Goal: Transaction & Acquisition: Book appointment/travel/reservation

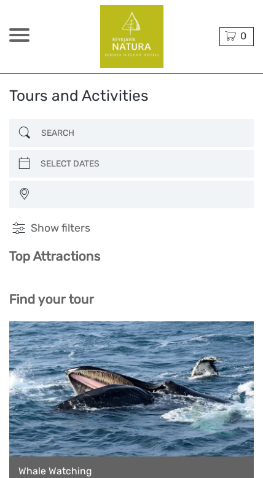
select select
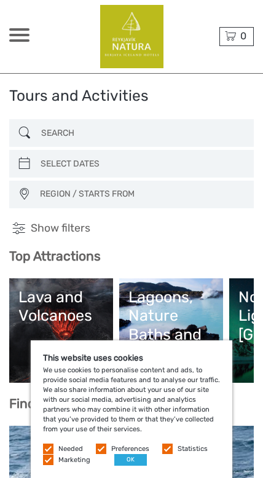
click at [127, 164] on input "search" at bounding box center [140, 164] width 209 height 20
type input "04/10/2025"
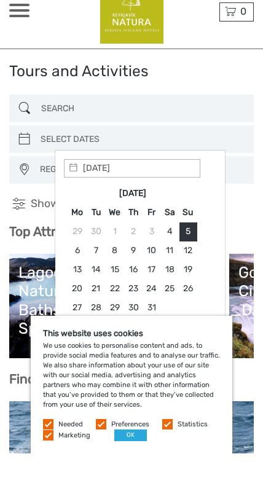
scroll to position [25, 0]
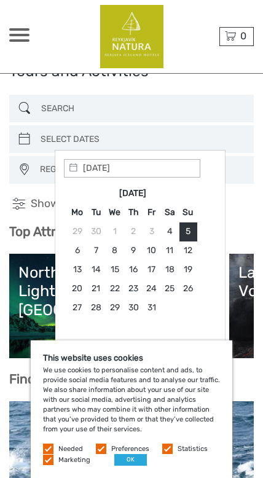
click at [138, 457] on button "OK" at bounding box center [130, 460] width 33 height 12
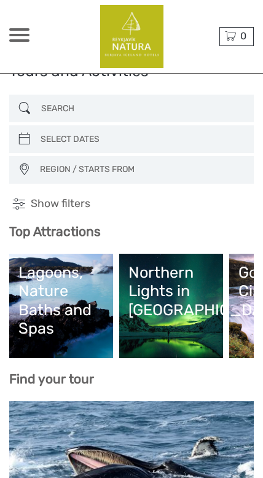
click at [116, 141] on input "search" at bounding box center [140, 139] width 209 height 20
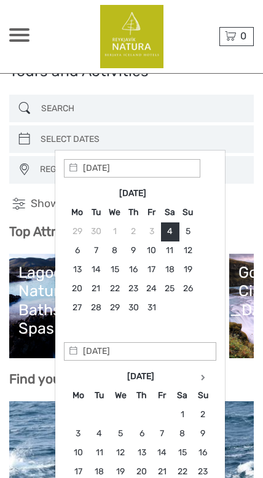
click at [200, 229] on div "Oct 2025 Mo Tu We Th Fr Sa Su 29 30 1 2 3 4 5 6 7 8 9 10 11 12 13 14 15 16 17 1…" at bounding box center [132, 260] width 136 height 159
type input "05/10/2025"
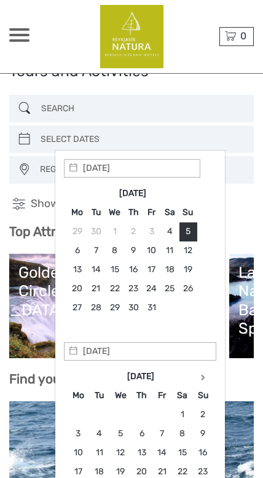
type input "05/10/2025"
click at [236, 130] on input "search" at bounding box center [140, 139] width 209 height 20
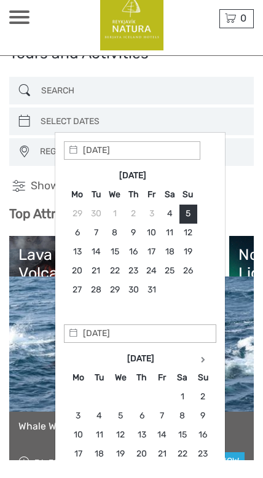
type input "12/10/2025"
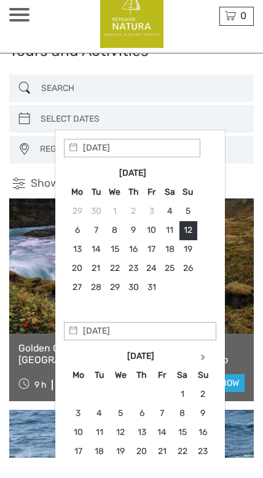
scroll to position [45, 0]
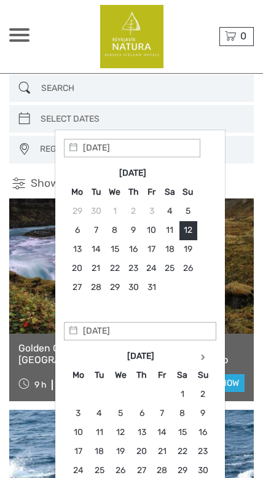
click at [243, 92] on input "search" at bounding box center [140, 88] width 209 height 20
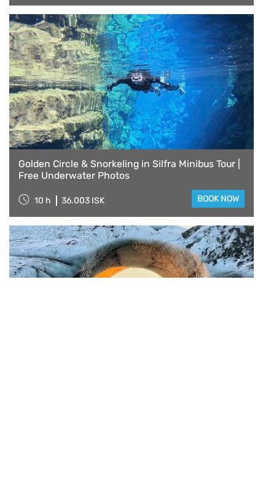
scroll to position [875, 0]
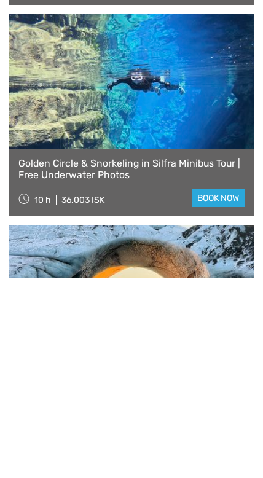
click at [9, 214] on link at bounding box center [131, 281] width 245 height 135
